Goal: Find specific page/section: Find specific page/section

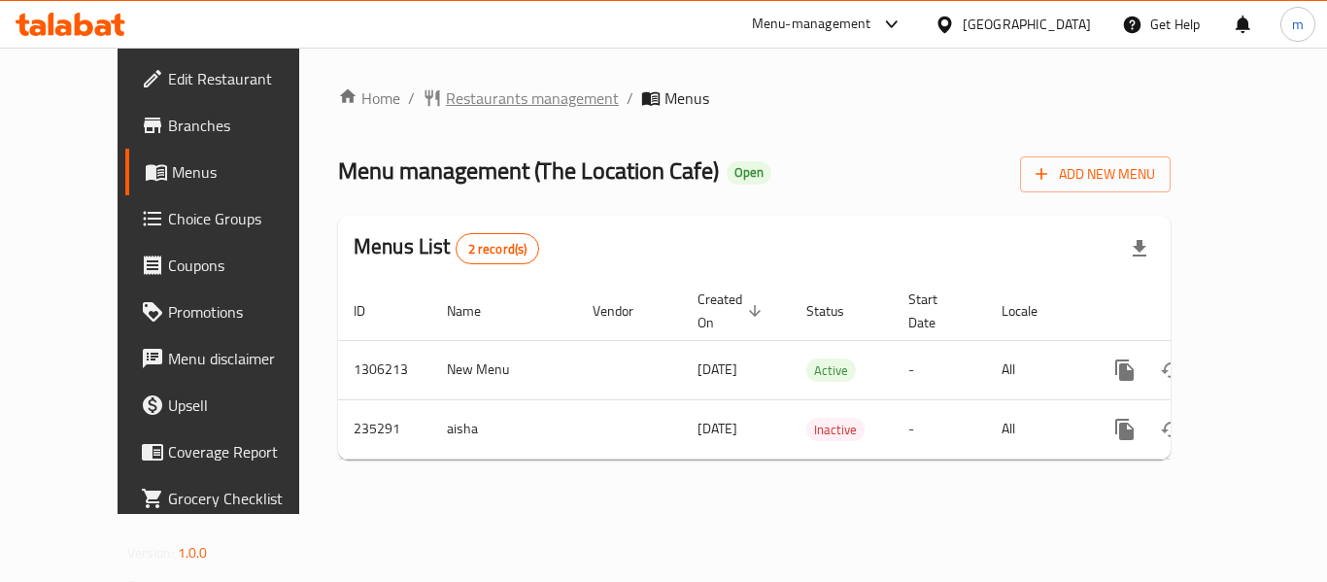
click at [484, 101] on span "Restaurants management" at bounding box center [532, 97] width 173 height 23
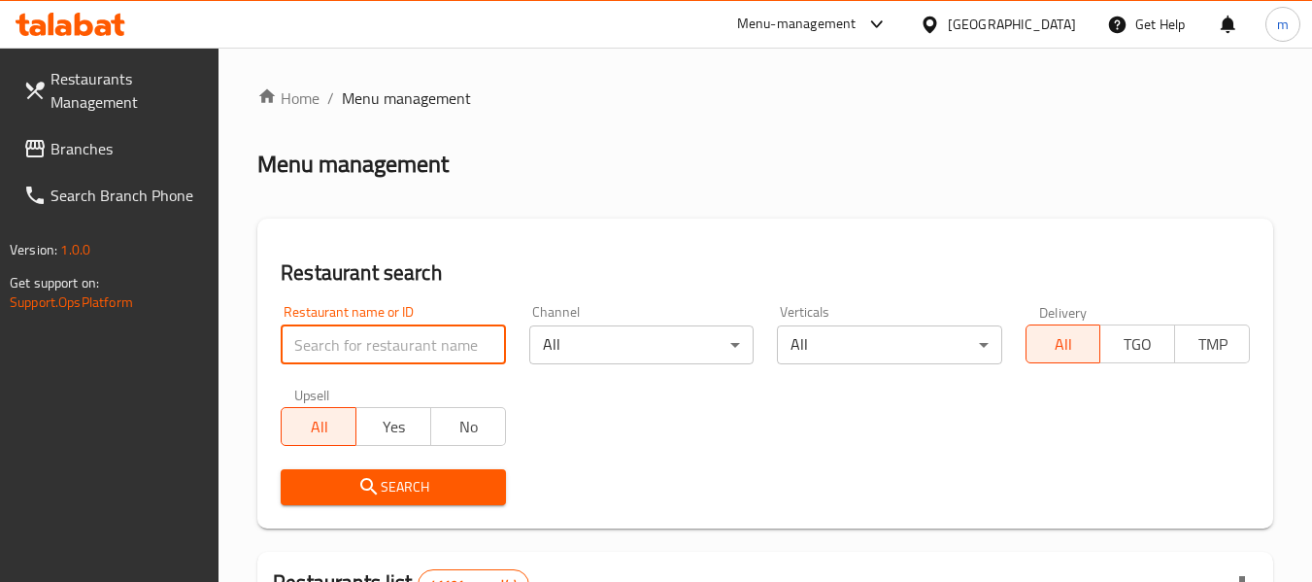
click at [427, 349] on input "search" at bounding box center [393, 344] width 224 height 39
paste input "626554"
type input "626554"
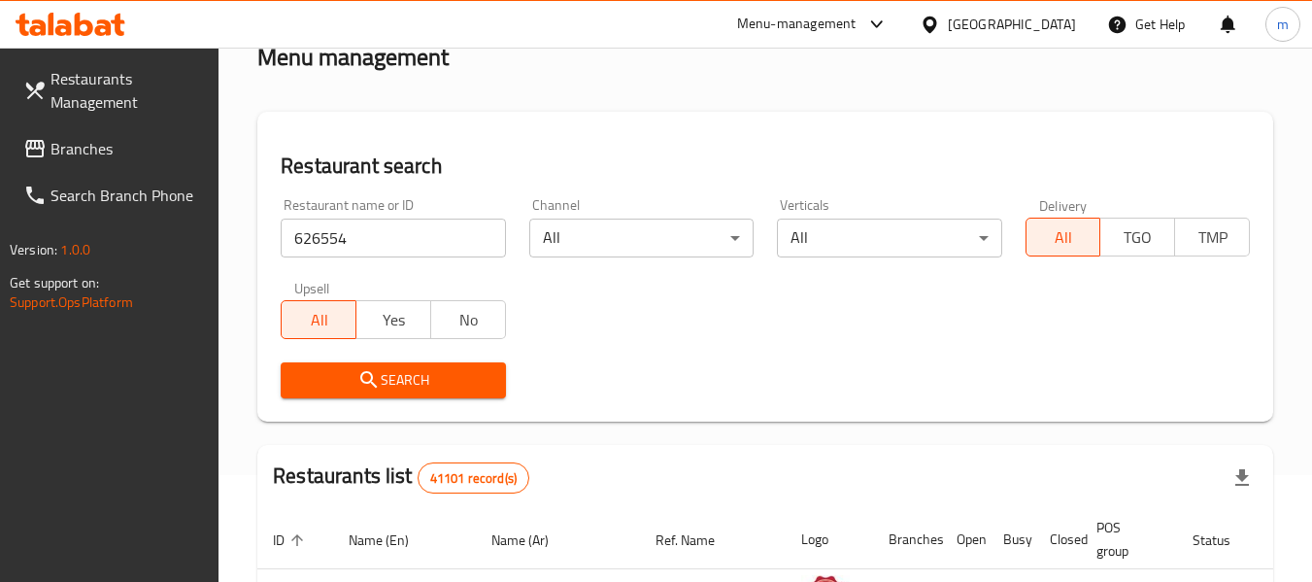
scroll to position [291, 0]
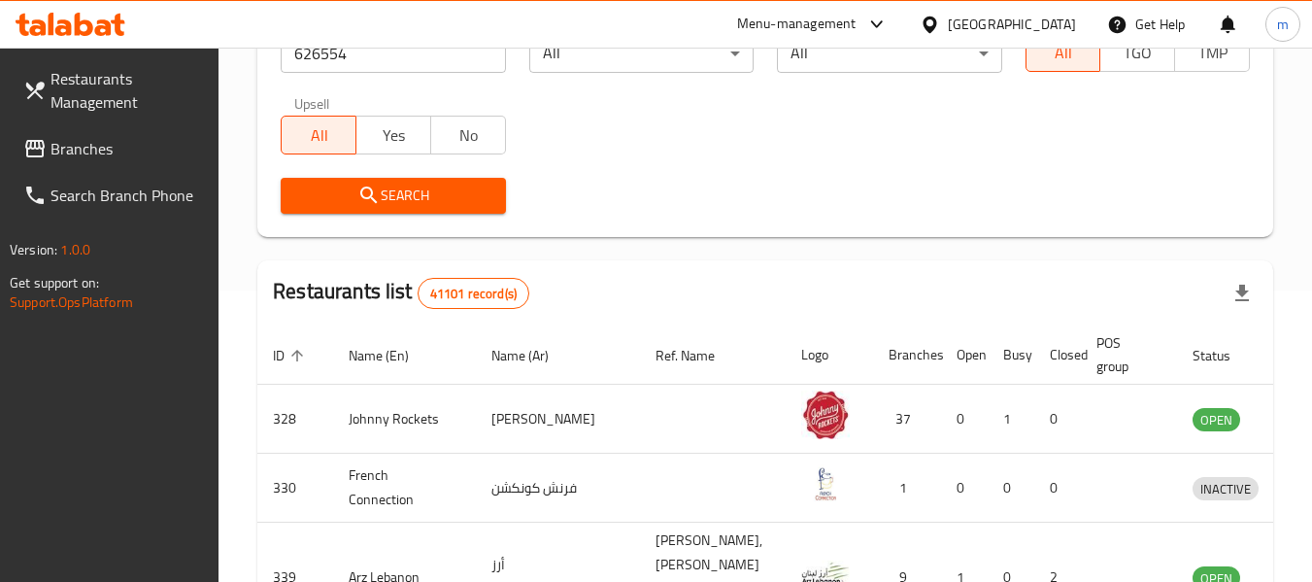
click at [444, 213] on button "Search" at bounding box center [393, 196] width 224 height 36
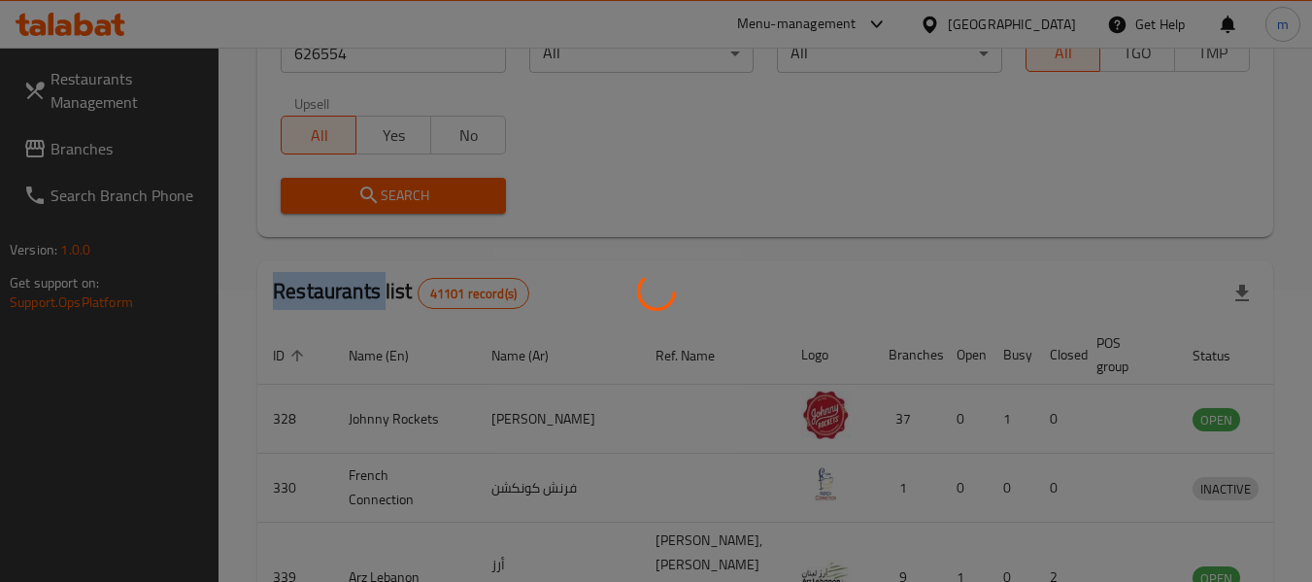
click at [444, 213] on div at bounding box center [656, 291] width 1312 height 582
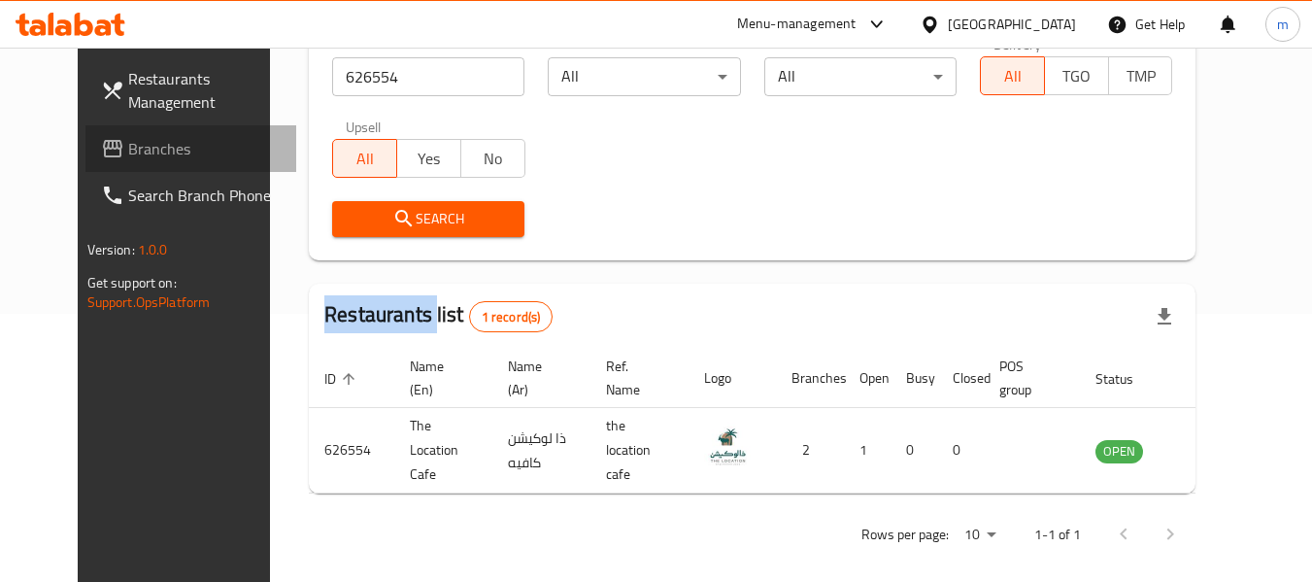
click at [143, 141] on span "Branches" at bounding box center [204, 148] width 153 height 23
